Goal: Obtain resource: Download file/media

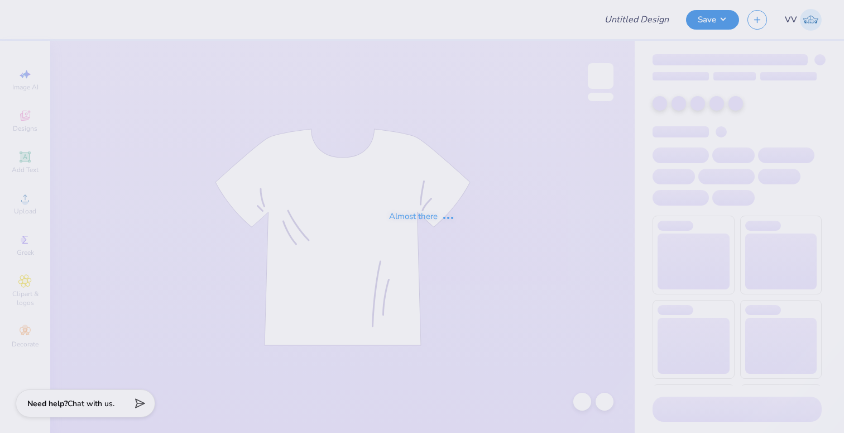
type input "exec sweatshirt 2"
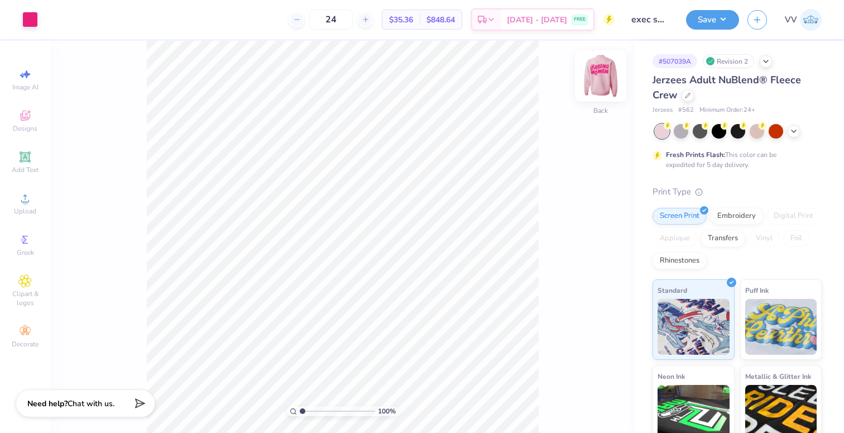
click at [607, 76] on img at bounding box center [600, 76] width 45 height 45
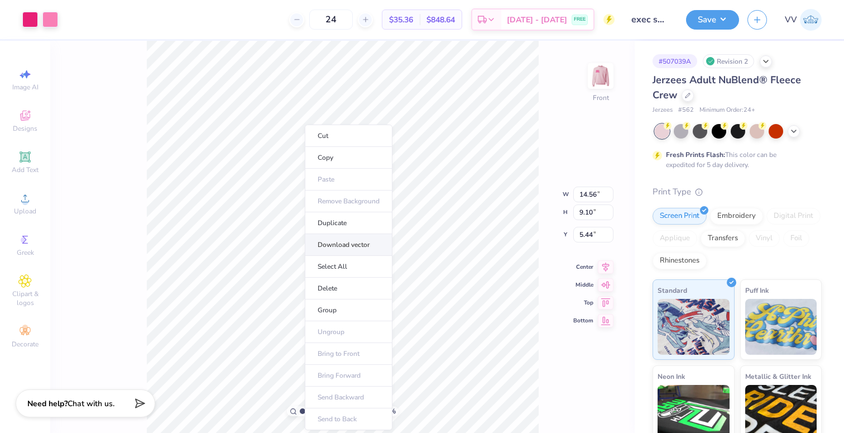
click at [352, 248] on li "Download vector" at bounding box center [349, 245] width 88 height 22
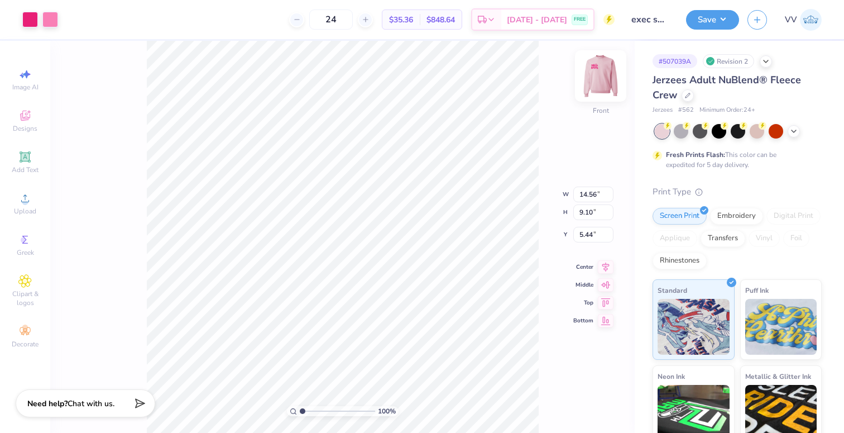
click at [602, 75] on img at bounding box center [600, 76] width 45 height 45
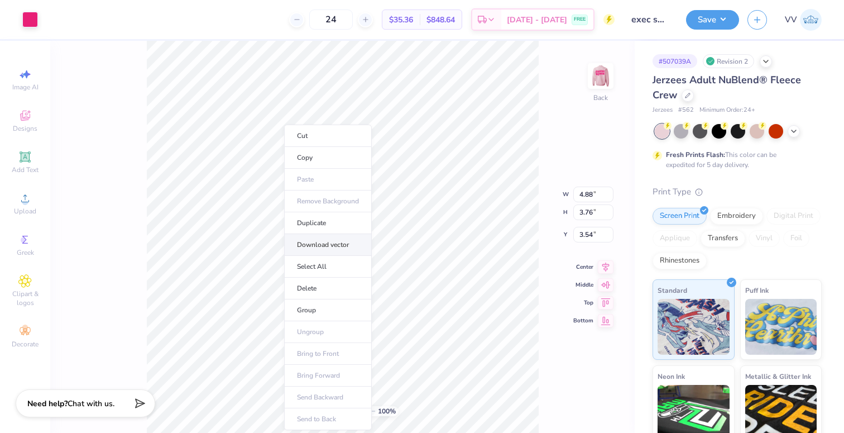
click at [352, 244] on li "Download vector" at bounding box center [328, 245] width 88 height 22
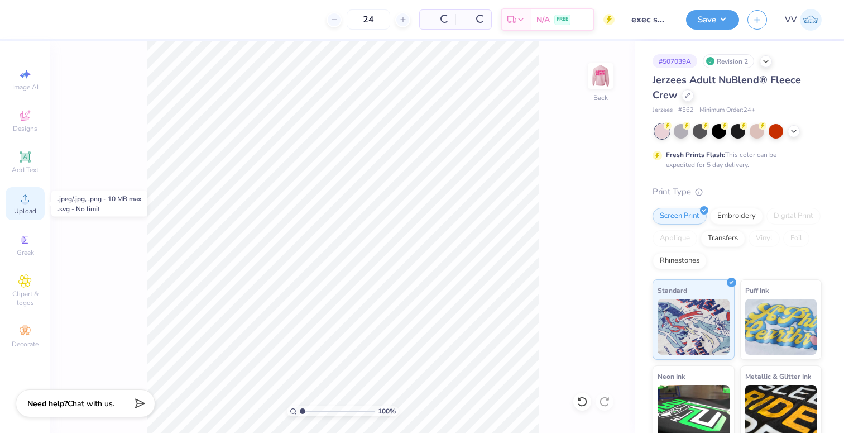
click at [29, 204] on icon at bounding box center [24, 197] width 13 height 13
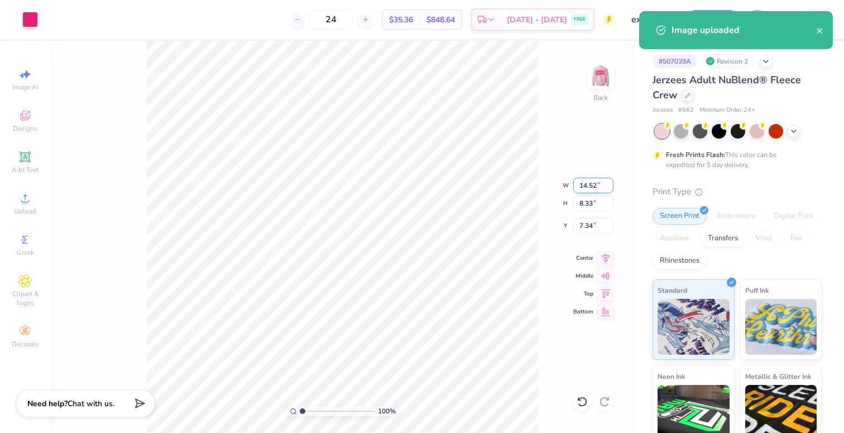
click at [592, 185] on input "14.52" at bounding box center [593, 186] width 40 height 16
type input "3.50"
type input "2.01"
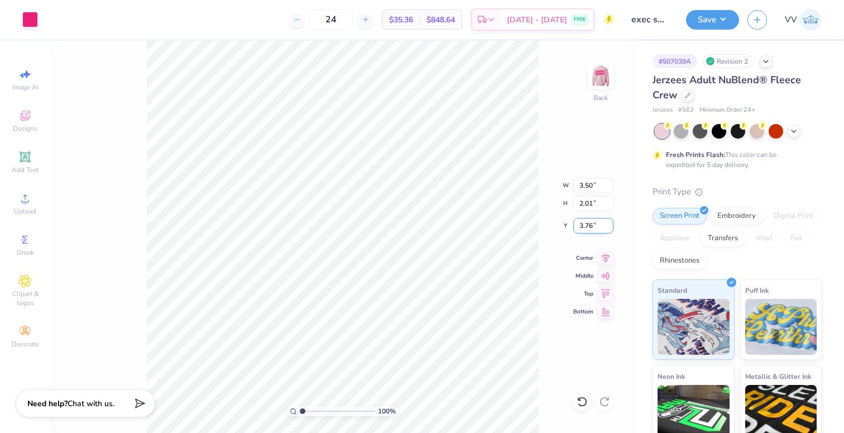
click at [605, 224] on input "3.76" at bounding box center [593, 226] width 40 height 16
type input "3.50"
click at [695, 11] on button "Save" at bounding box center [712, 18] width 53 height 20
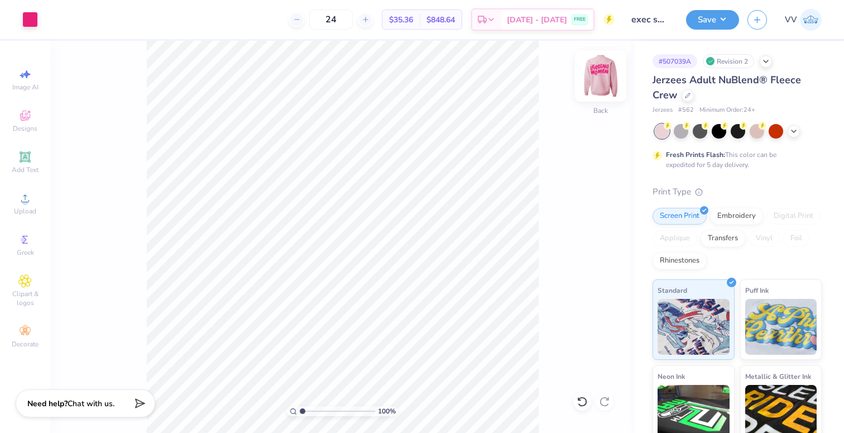
click at [599, 74] on img at bounding box center [600, 76] width 45 height 45
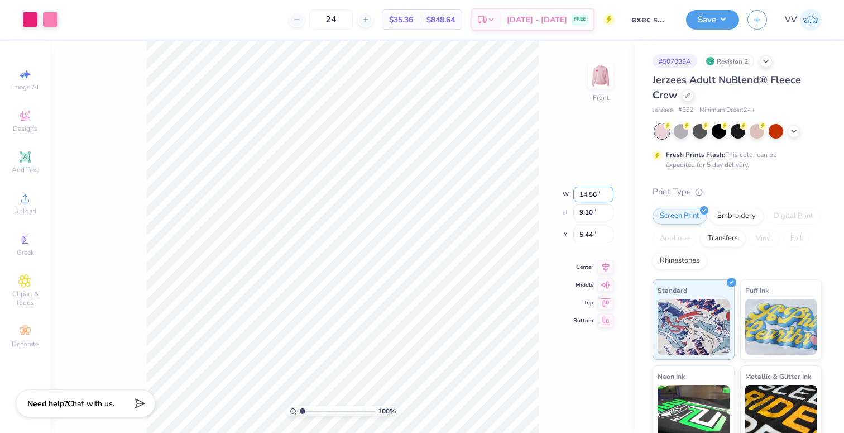
click at [591, 195] on input "14.56" at bounding box center [593, 194] width 40 height 16
type input "12.50"
type input "7.81"
type input "5.50"
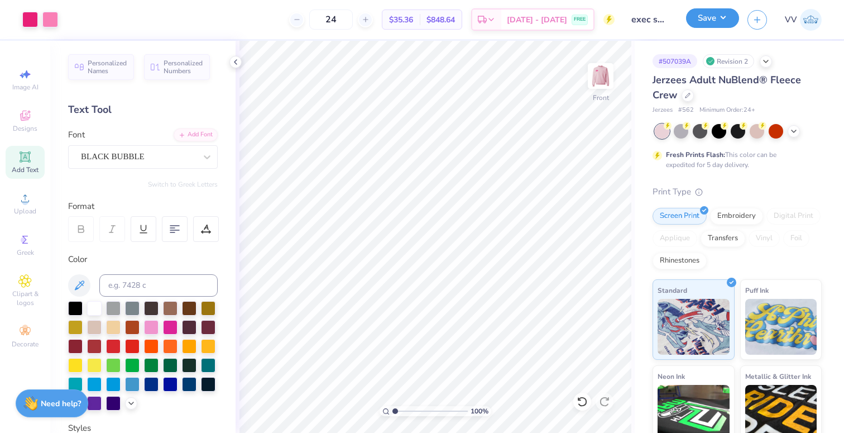
click at [709, 27] on button "Save" at bounding box center [712, 18] width 53 height 20
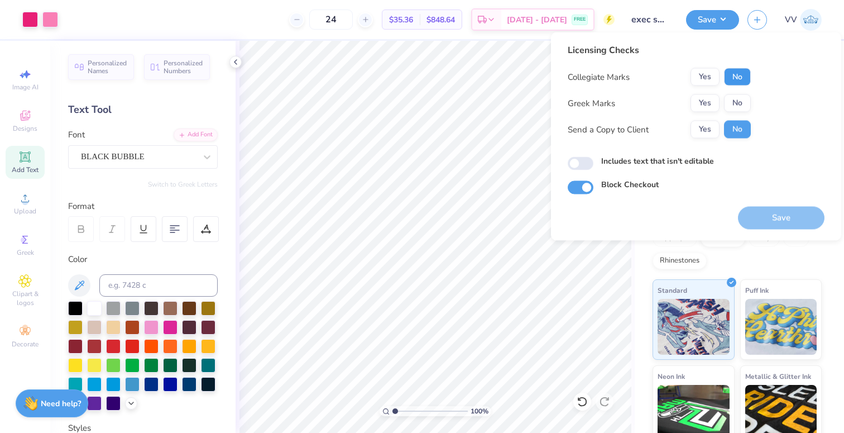
click at [729, 75] on button "No" at bounding box center [737, 77] width 27 height 18
click at [707, 102] on button "Yes" at bounding box center [705, 103] width 29 height 18
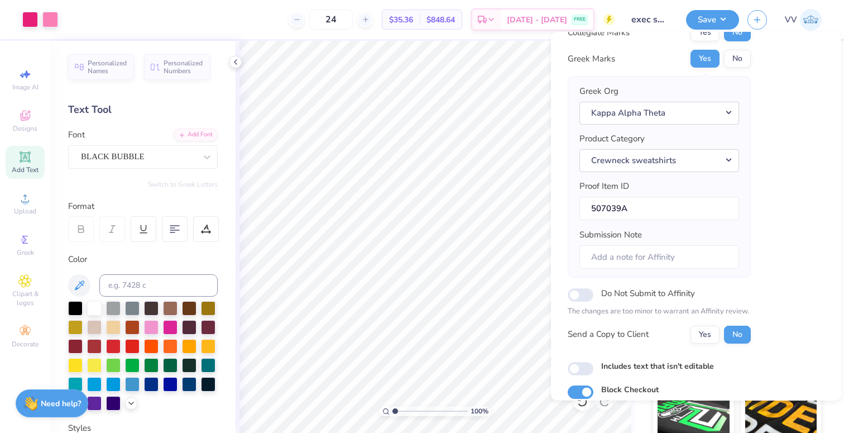
scroll to position [89, 0]
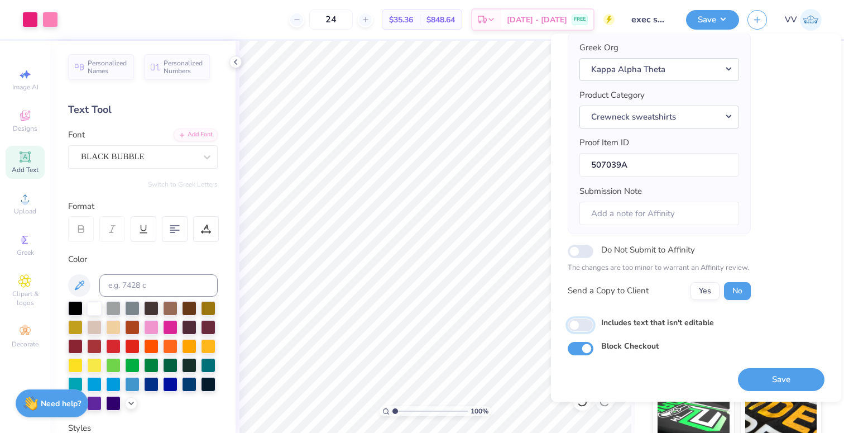
click at [585, 324] on input "Includes text that isn't editable" at bounding box center [581, 324] width 26 height 13
checkbox input "true"
click at [775, 381] on button "Save" at bounding box center [781, 379] width 87 height 23
